Goal: Find contact information

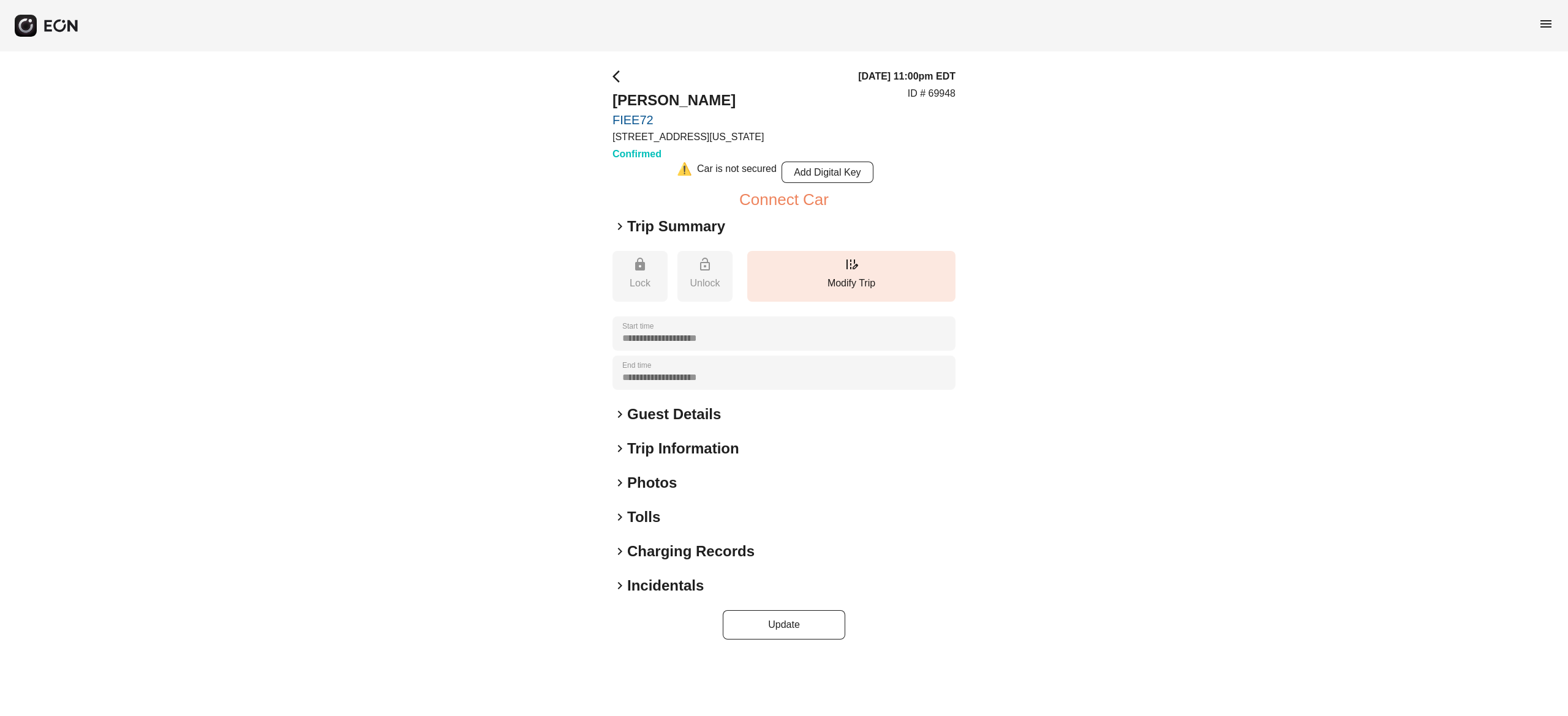
click at [682, 98] on h2 "[PERSON_NAME]" at bounding box center [688, 100] width 152 height 19
copy h2 "[PERSON_NAME]"
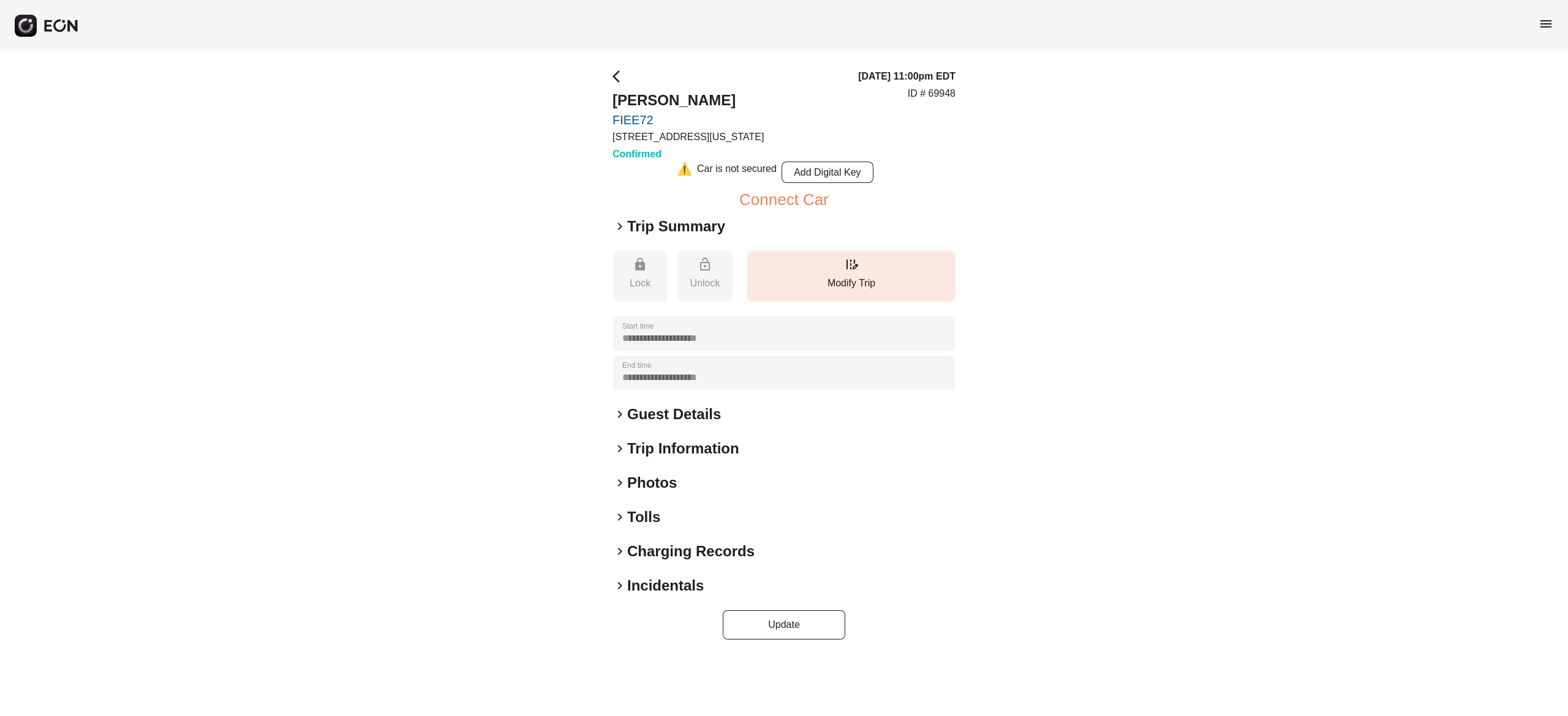
click at [693, 411] on h2 "Guest Details" at bounding box center [673, 414] width 94 height 19
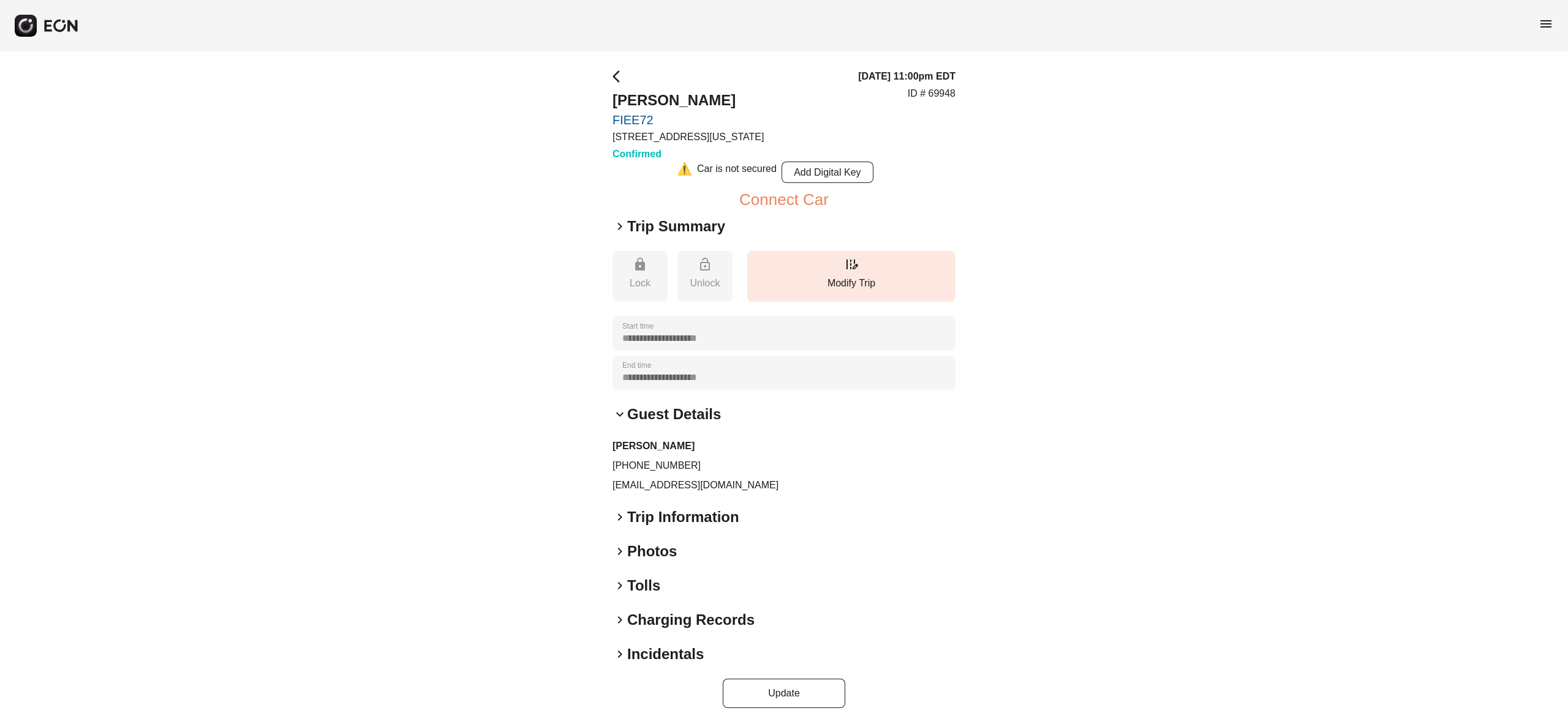
click at [674, 487] on p "[EMAIL_ADDRESS][DOMAIN_NAME]" at bounding box center [784, 485] width 343 height 14
copy div "[EMAIL_ADDRESS][DOMAIN_NAME] keyboard_arrow_right"
click at [661, 461] on p "[PHONE_NUMBER]" at bounding box center [784, 465] width 343 height 14
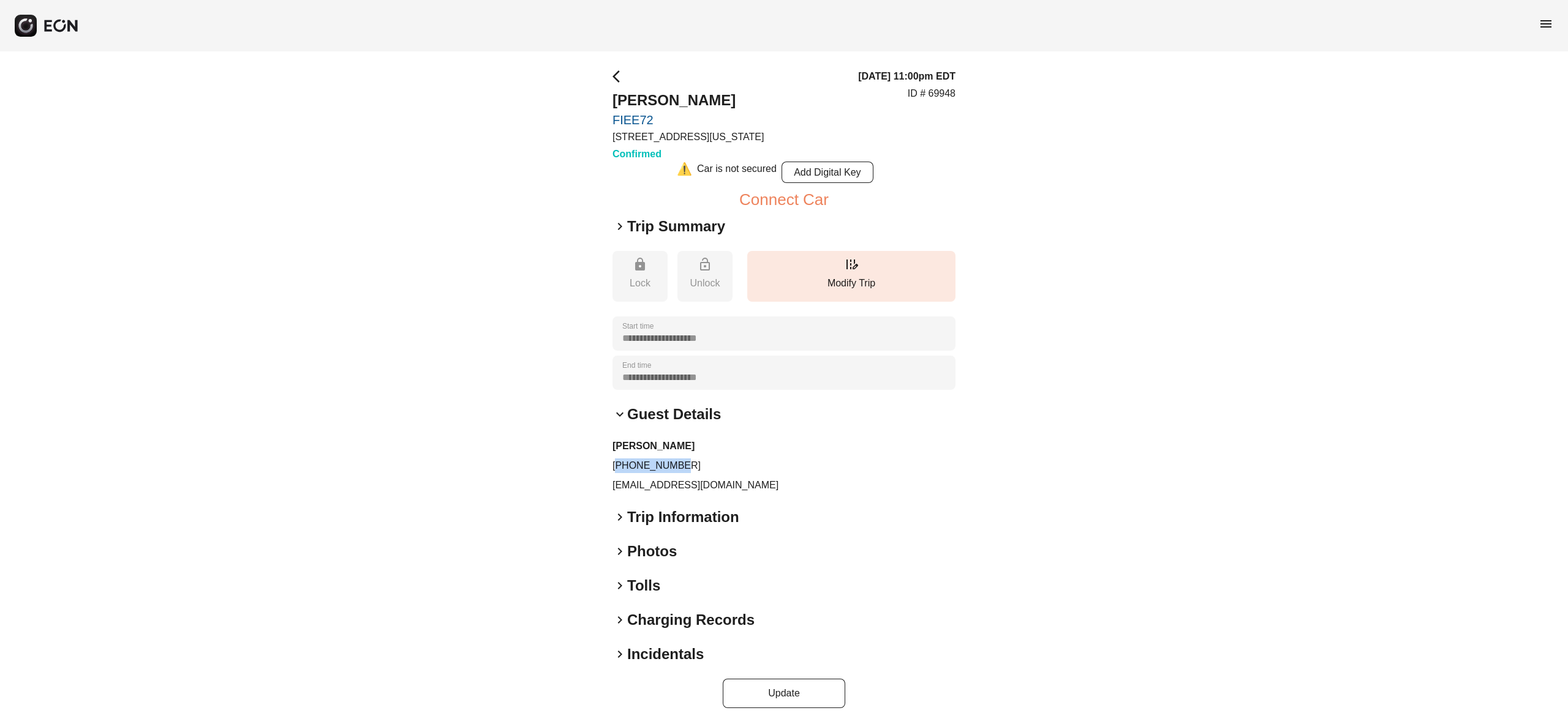
click at [661, 461] on p "[PHONE_NUMBER]" at bounding box center [784, 465] width 343 height 14
copy p "[PHONE_NUMBER]"
click at [947, 94] on p "ID # 69948" at bounding box center [931, 93] width 48 height 14
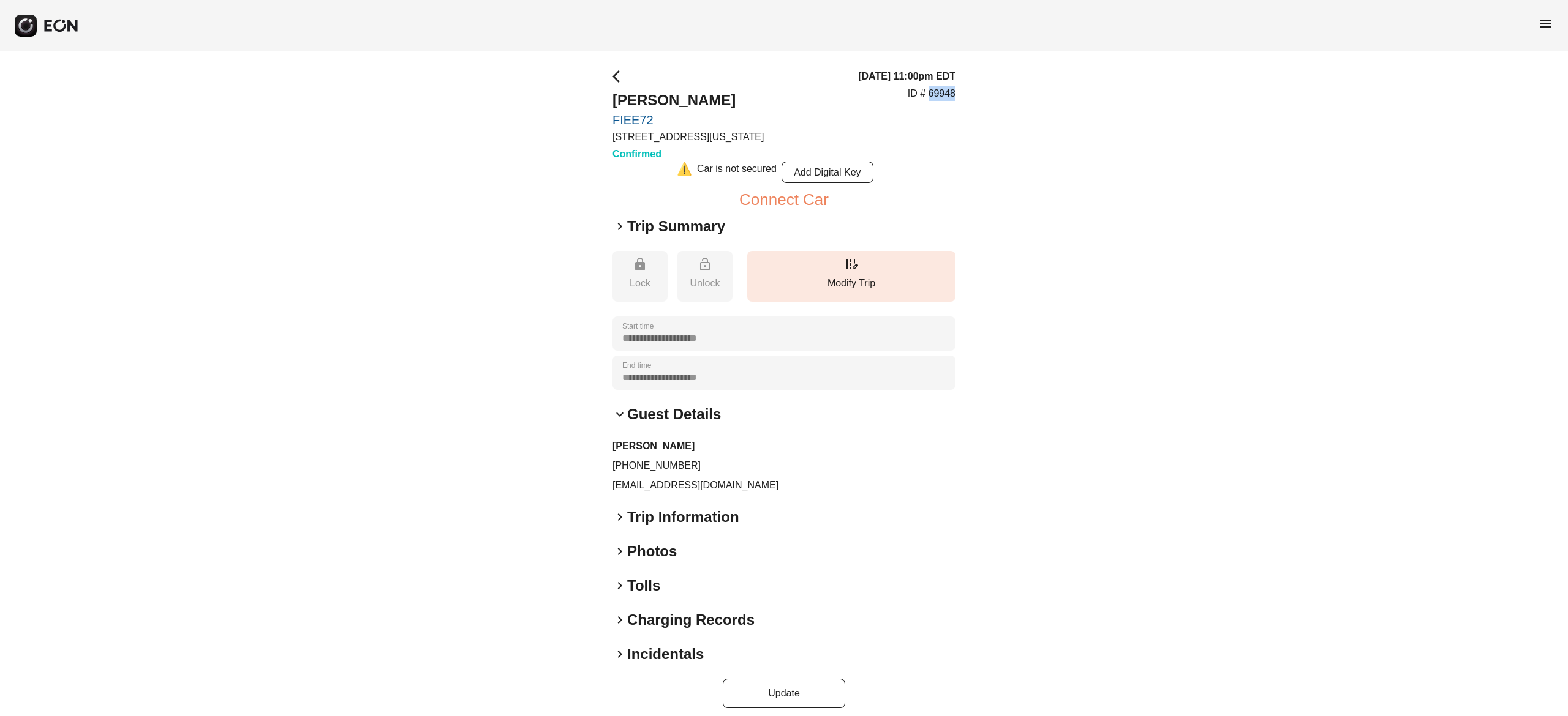
copy p "69948"
